Goal: Find specific page/section: Find specific page/section

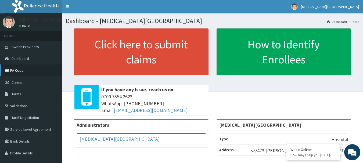
click at [19, 68] on link "PA Code" at bounding box center [31, 71] width 62 height 12
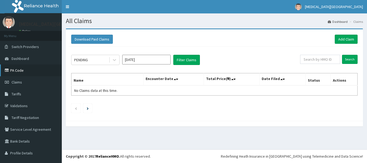
click at [24, 72] on link "PA Code" at bounding box center [31, 71] width 62 height 12
click at [19, 71] on link "PA Code" at bounding box center [31, 71] width 62 height 12
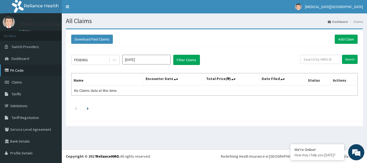
click at [20, 71] on link "PA Code" at bounding box center [31, 71] width 62 height 12
click at [16, 72] on link "PA Code" at bounding box center [31, 71] width 62 height 12
